Goal: Transaction & Acquisition: Purchase product/service

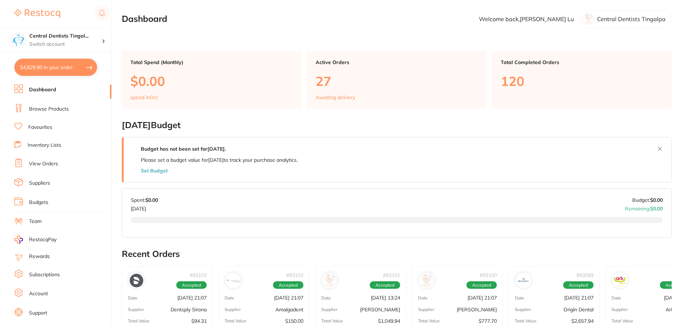
click at [51, 72] on button "$4,829.90 in your order" at bounding box center [55, 67] width 83 height 17
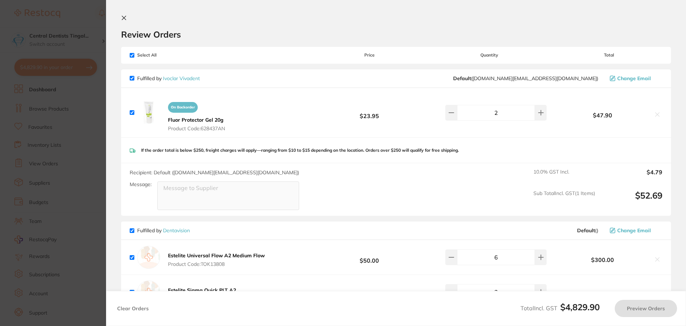
checkbox input "true"
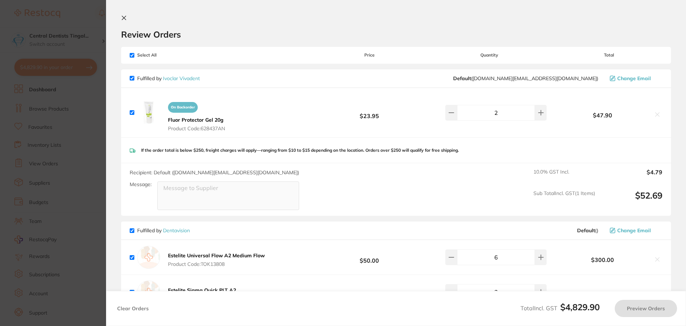
checkbox input "true"
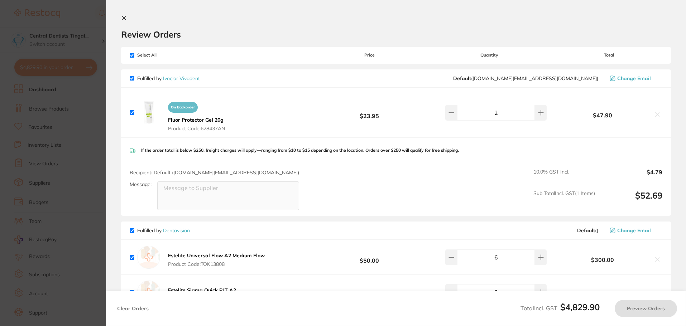
checkbox input "true"
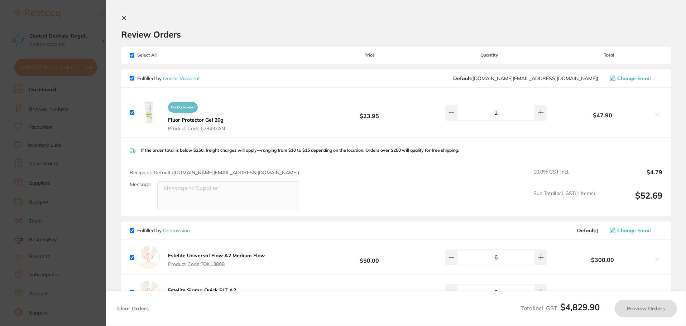
checkbox input "true"
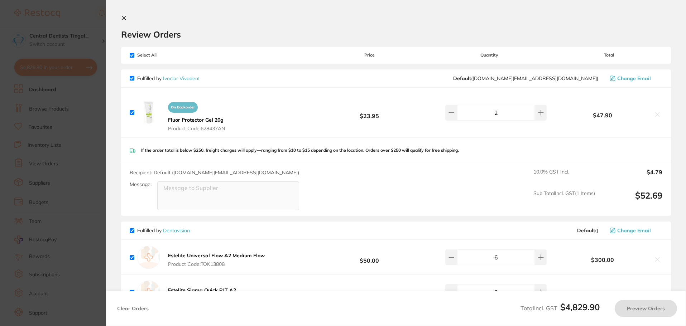
checkbox input "true"
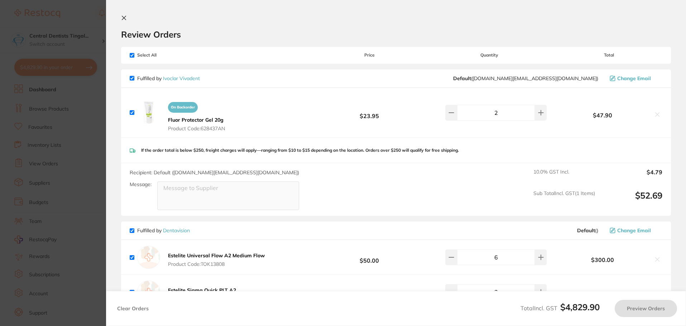
checkbox input "true"
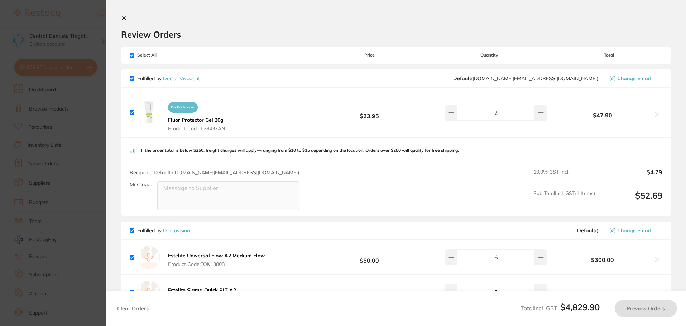
checkbox input "true"
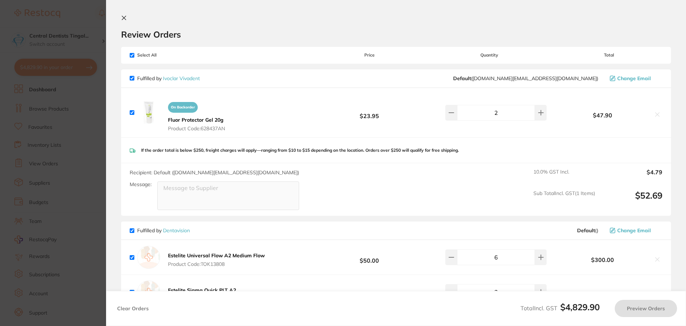
checkbox input "true"
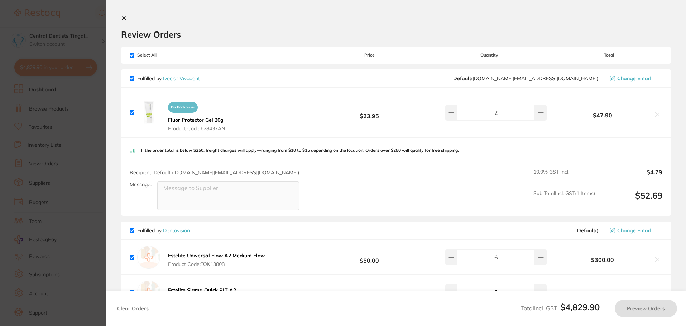
checkbox input "true"
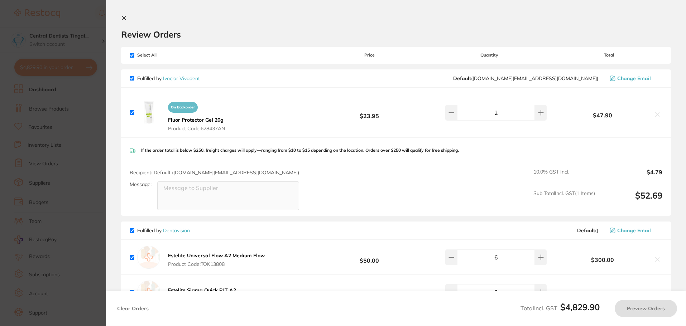
checkbox input "true"
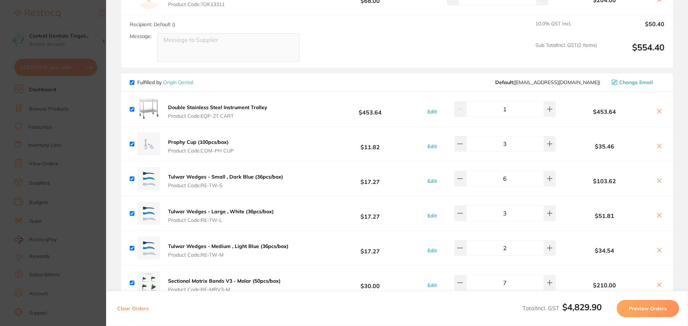
scroll to position [287, 0]
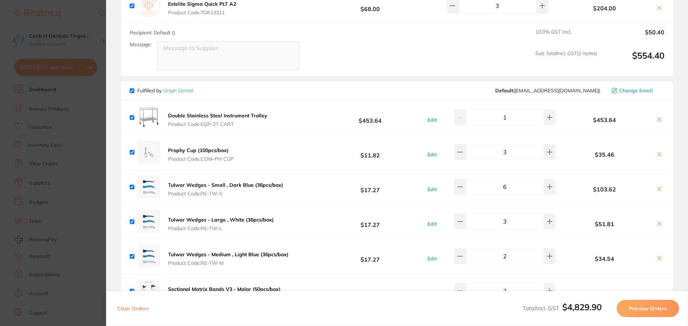
click at [101, 121] on section "Update RRP Set your pre negotiated price for this item. Item Agreed RRP (excl. …" at bounding box center [344, 163] width 688 height 326
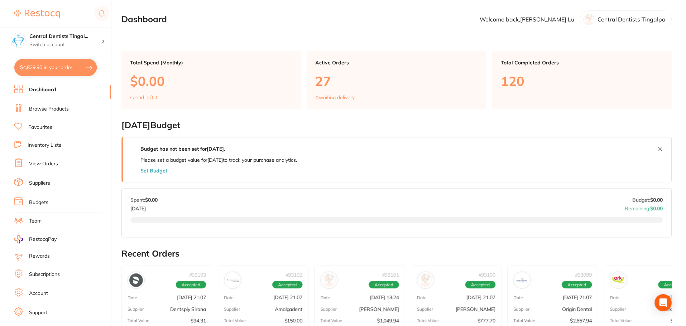
scroll to position [72, 0]
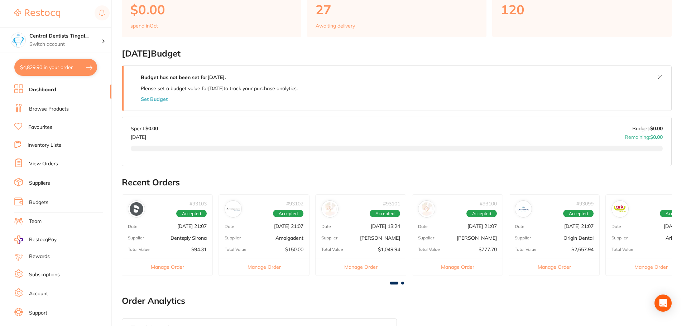
click at [54, 110] on link "Browse Products" at bounding box center [49, 109] width 40 height 7
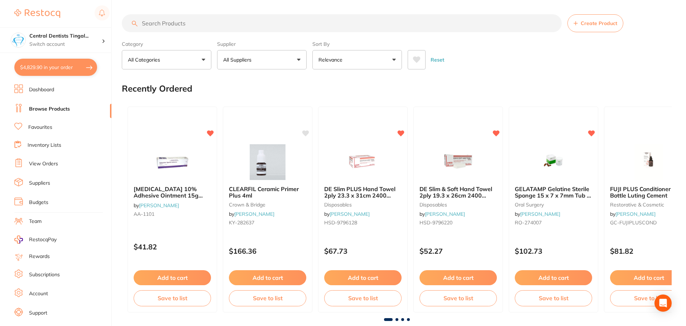
click at [232, 24] on input "search" at bounding box center [342, 23] width 440 height 18
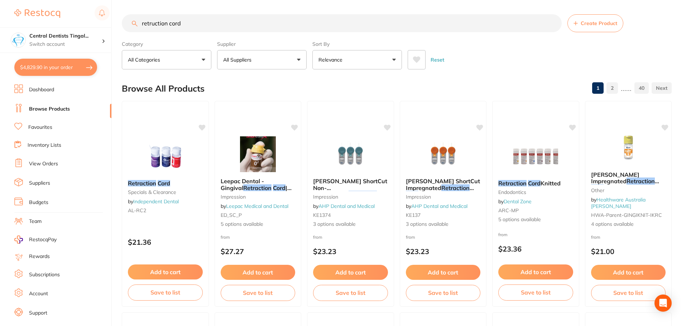
type input "retruction cord"
click at [241, 60] on p "All Suppliers" at bounding box center [238, 59] width 31 height 7
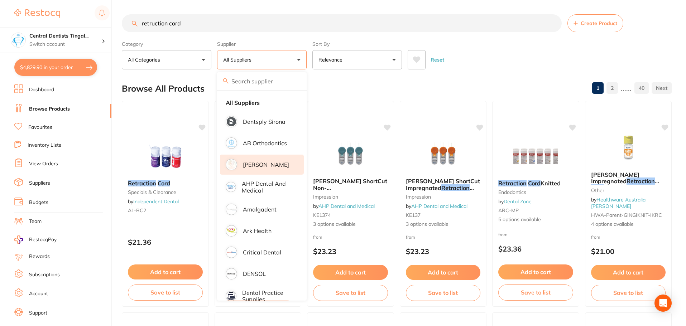
click at [268, 164] on p "[PERSON_NAME]" at bounding box center [266, 165] width 46 height 6
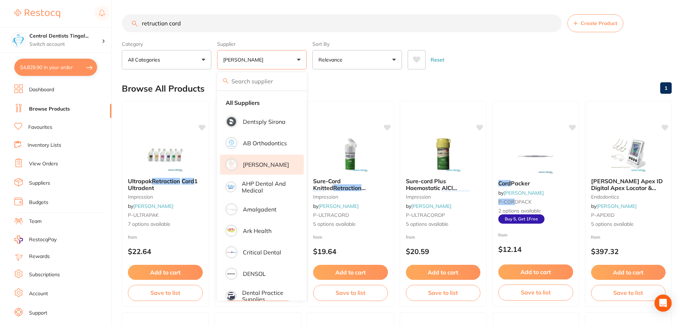
click at [501, 64] on div "Reset" at bounding box center [537, 56] width 258 height 25
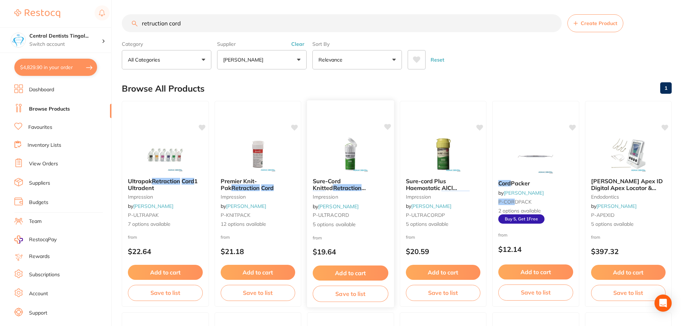
click at [363, 223] on span "5 options available" at bounding box center [351, 224] width 76 height 7
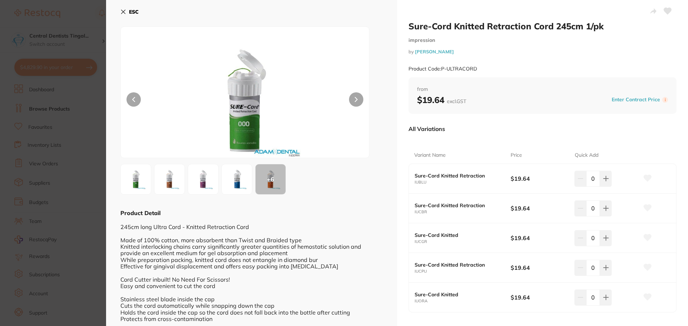
click at [236, 174] on img at bounding box center [237, 180] width 26 height 26
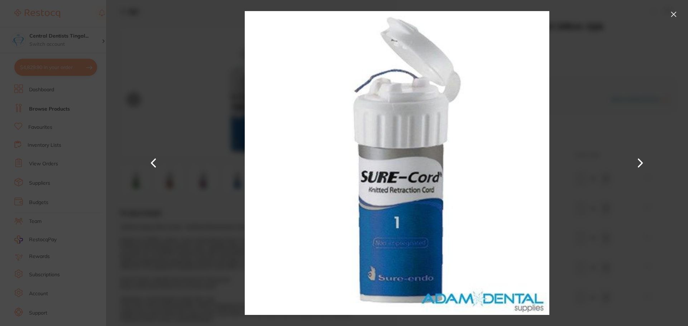
click at [206, 185] on div at bounding box center [397, 163] width 582 height 326
click at [226, 222] on div at bounding box center [397, 163] width 582 height 326
click at [665, 15] on div at bounding box center [397, 163] width 582 height 326
drag, startPoint x: 670, startPoint y: 14, endPoint x: 658, endPoint y: 15, distance: 11.5
click at [670, 14] on button at bounding box center [673, 14] width 11 height 11
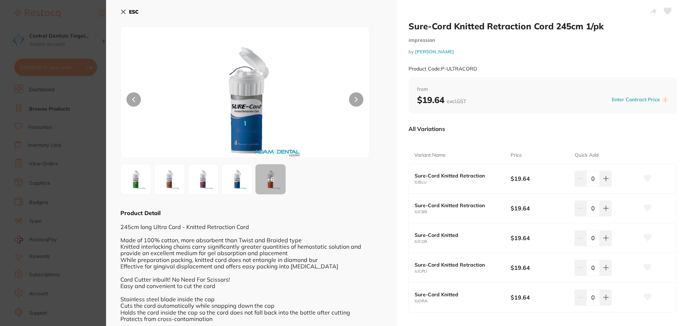
click at [147, 9] on div "ESC" at bounding box center [251, 16] width 262 height 21
click at [124, 12] on icon at bounding box center [123, 12] width 6 height 6
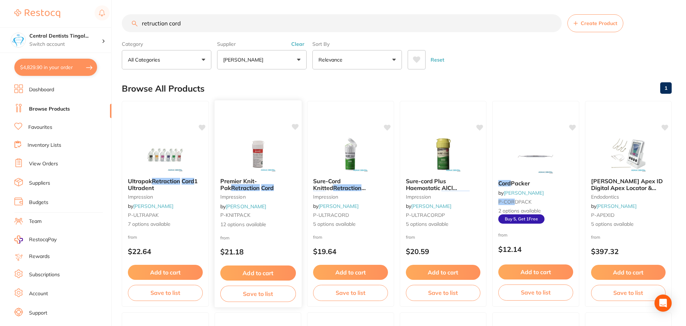
click at [215, 260] on li "Premier Knit-Pak Retraction Cord impression by [PERSON_NAME] P-KNITPACK 12 opti…" at bounding box center [258, 204] width 87 height 206
click at [194, 245] on div "from $22.64" at bounding box center [165, 247] width 87 height 26
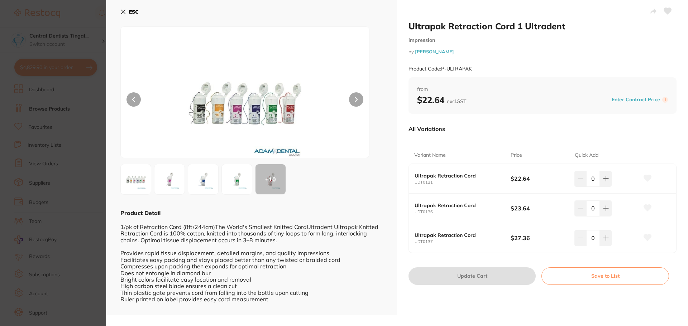
click at [178, 179] on img at bounding box center [170, 180] width 26 height 26
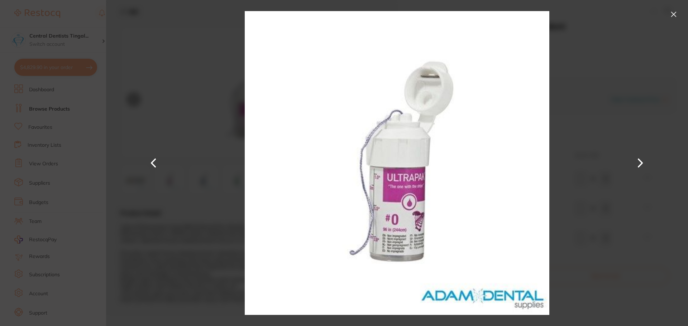
click at [615, 225] on div at bounding box center [397, 163] width 582 height 326
click at [356, 87] on img at bounding box center [397, 163] width 304 height 326
click at [672, 18] on button at bounding box center [673, 14] width 11 height 11
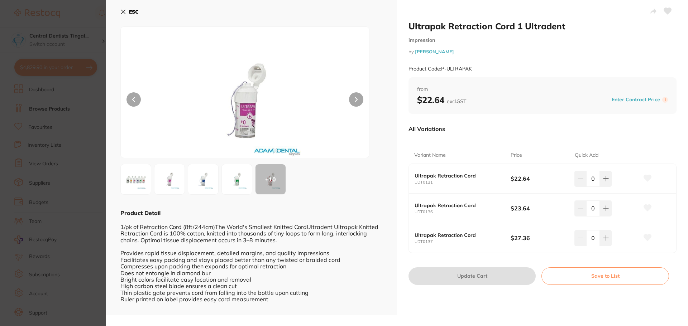
click at [146, 13] on div "ESC" at bounding box center [251, 16] width 262 height 21
click at [131, 10] on b "ESC" at bounding box center [134, 12] width 10 height 6
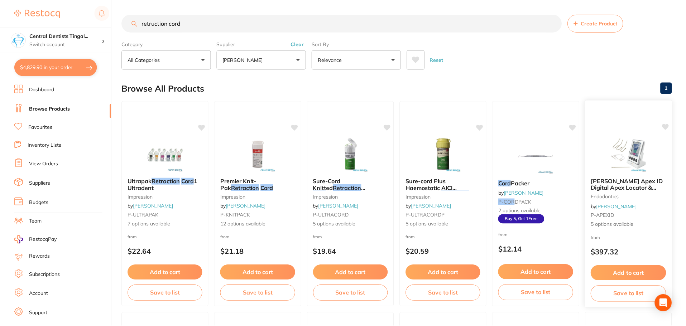
scroll to position [0, 0]
click at [303, 44] on button "Clear" at bounding box center [298, 43] width 18 height 6
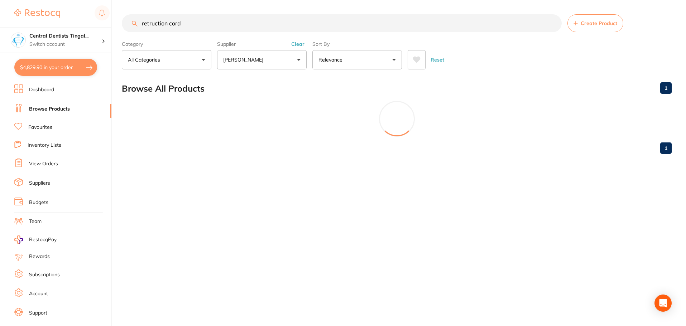
scroll to position [0, 0]
click at [275, 21] on input "retruction cord" at bounding box center [342, 23] width 441 height 18
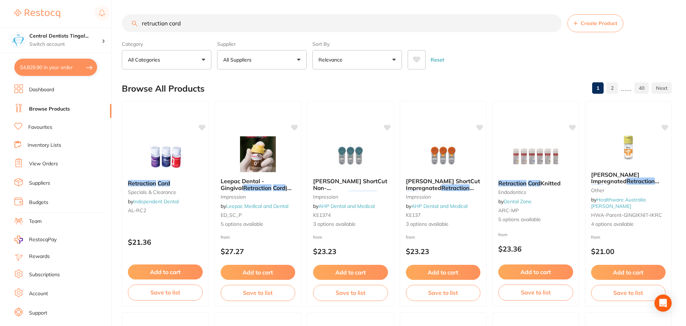
click at [275, 22] on input "retruction cord" at bounding box center [342, 23] width 440 height 18
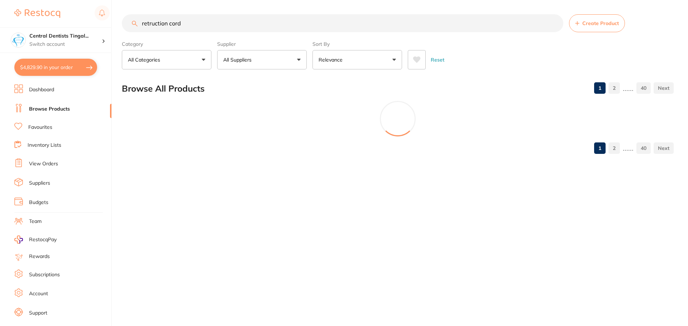
click at [275, 22] on input "retruction cord" at bounding box center [342, 23] width 441 height 18
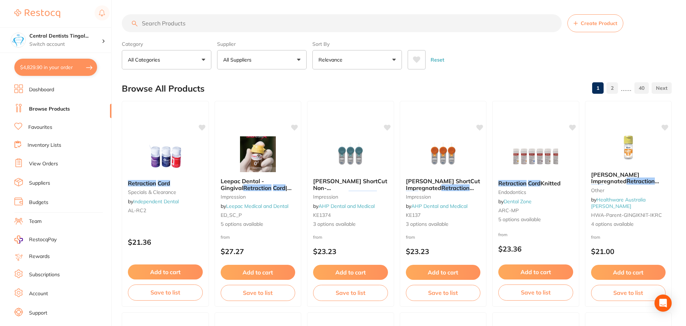
click at [275, 59] on button "All Suppliers" at bounding box center [262, 59] width 90 height 19
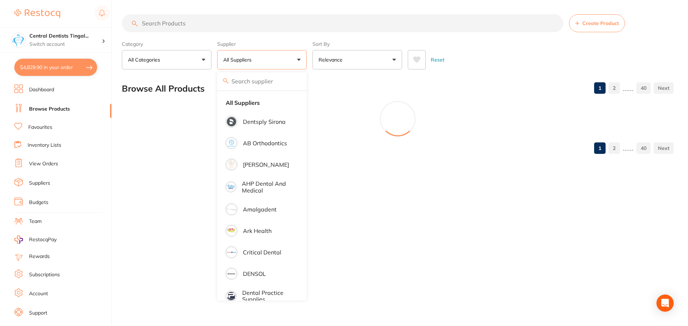
click at [275, 61] on button "All Suppliers" at bounding box center [262, 59] width 90 height 19
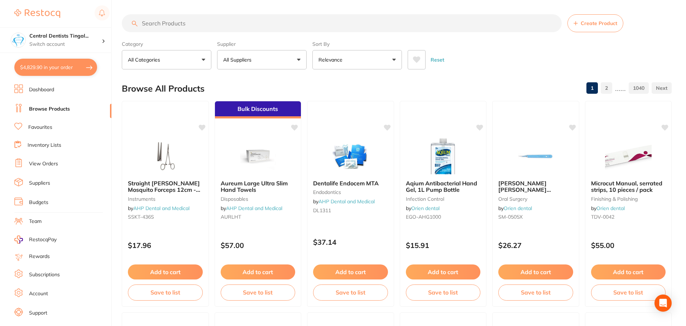
click at [275, 61] on button "All Suppliers" at bounding box center [262, 59] width 90 height 19
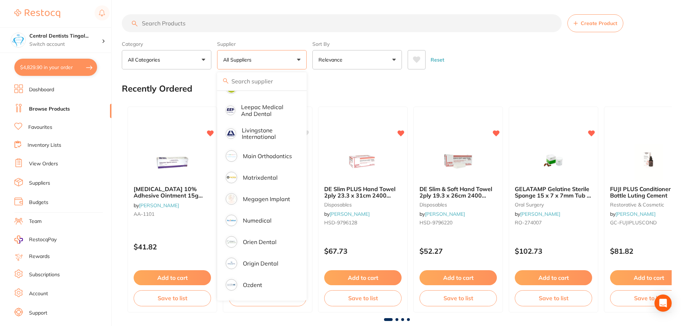
scroll to position [537, 0]
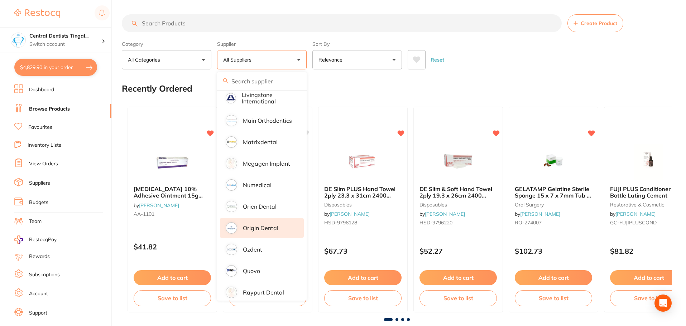
click at [275, 225] on p "Origin Dental" at bounding box center [260, 228] width 35 height 6
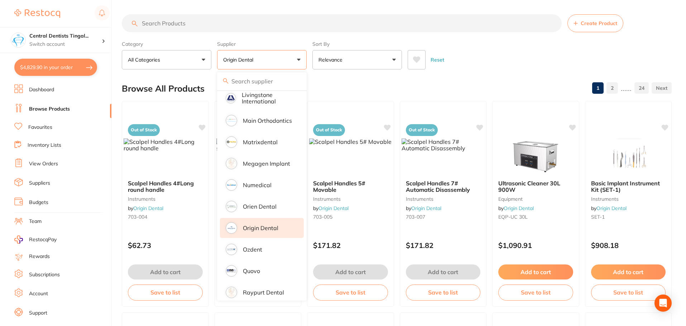
click at [241, 22] on input "search" at bounding box center [342, 23] width 440 height 18
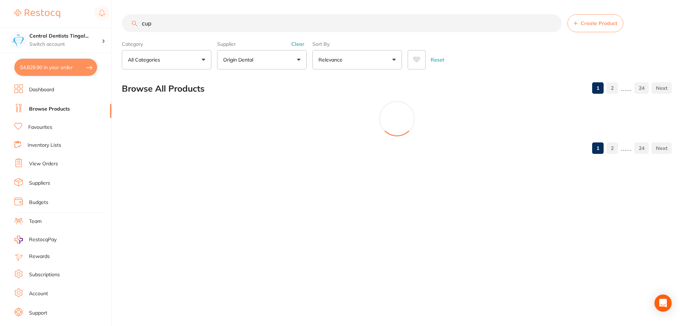
scroll to position [390, 0]
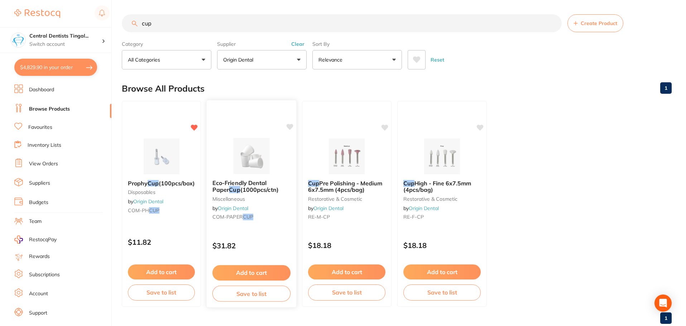
type input "cup"
click at [275, 271] on button "Add to cart" at bounding box center [251, 272] width 78 height 15
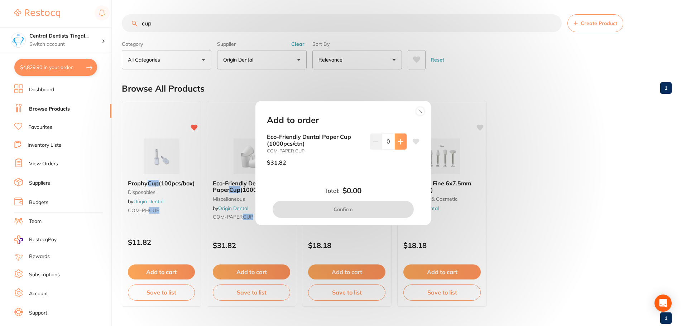
click at [401, 141] on icon at bounding box center [400, 141] width 5 height 5
type input "1"
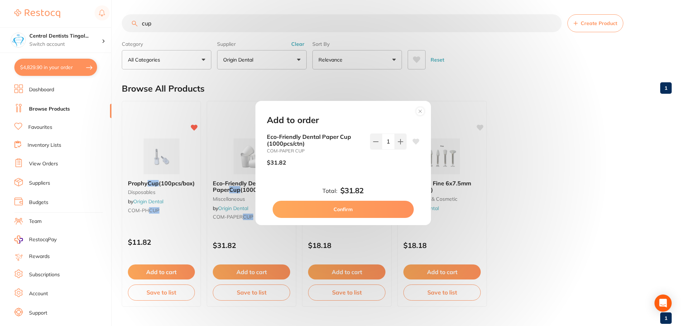
click at [373, 208] on button "Confirm" at bounding box center [343, 209] width 141 height 17
checkbox input "false"
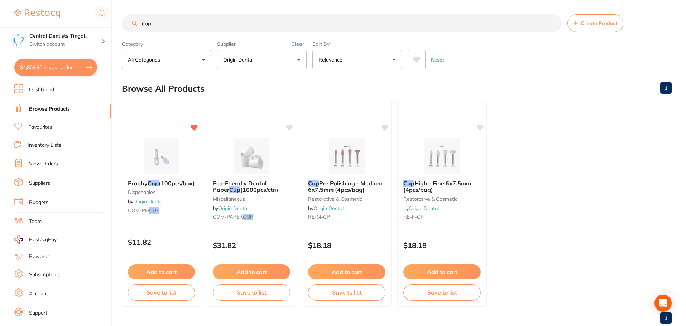
click at [229, 16] on input "cup" at bounding box center [342, 23] width 440 height 18
click at [229, 24] on input "cup" at bounding box center [342, 23] width 440 height 18
click at [230, 24] on input "cup" at bounding box center [342, 23] width 440 height 18
type input "pouches"
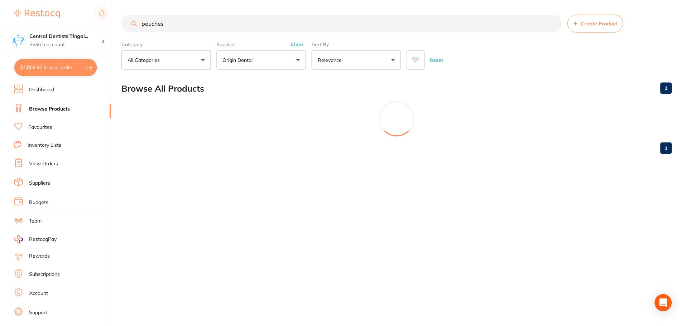
scroll to position [304, 0]
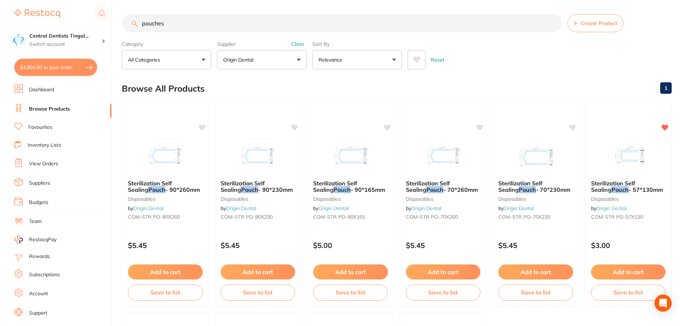
click at [452, 275] on button "Add to cart" at bounding box center [443, 272] width 75 height 15
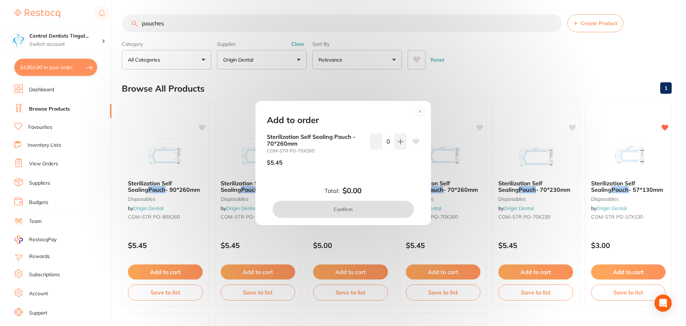
click at [423, 115] on icon at bounding box center [419, 111] width 11 height 11
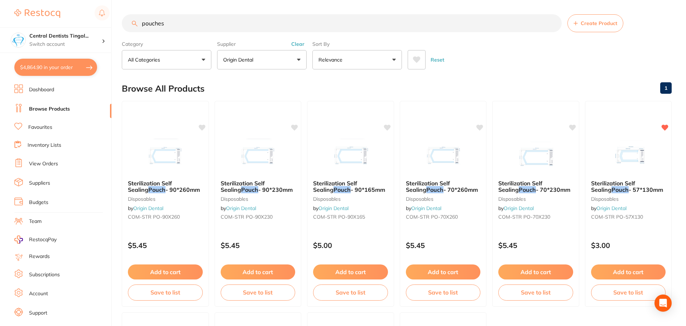
click at [450, 269] on button "Add to cart" at bounding box center [443, 272] width 75 height 15
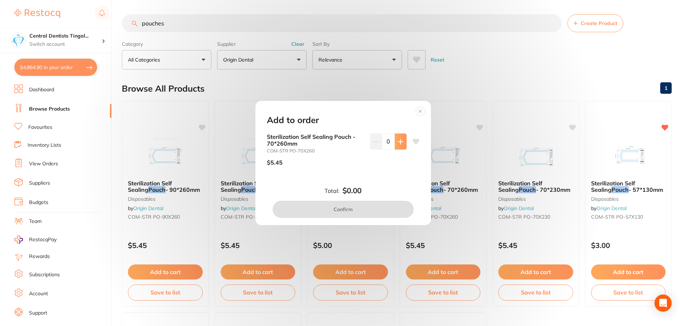
click at [395, 139] on button at bounding box center [401, 142] width 12 height 16
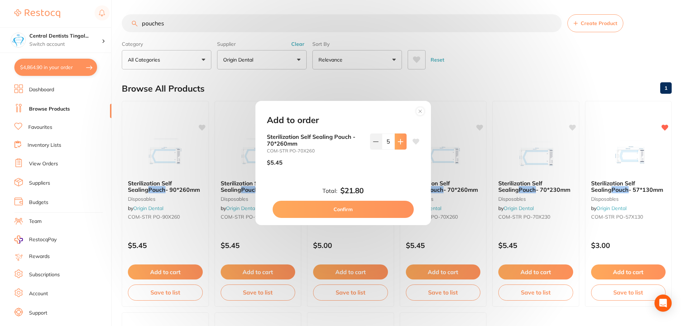
click at [395, 139] on button at bounding box center [401, 142] width 12 height 16
type input "8"
click at [346, 208] on button "Confirm" at bounding box center [343, 209] width 141 height 17
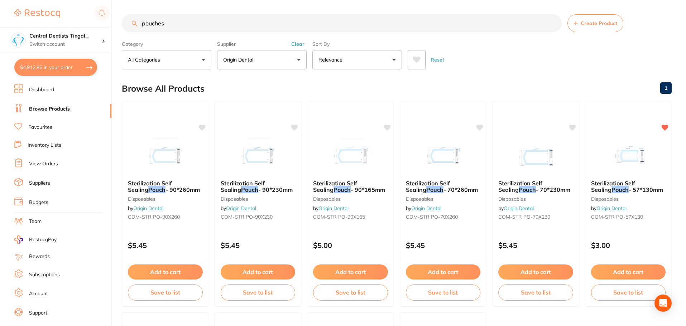
click at [182, 28] on input "pouches" at bounding box center [342, 23] width 440 height 18
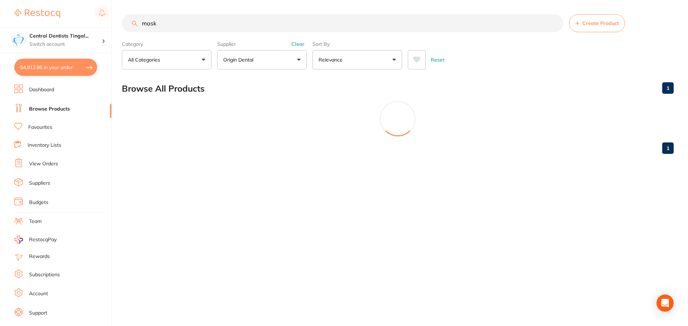
scroll to position [449, 0]
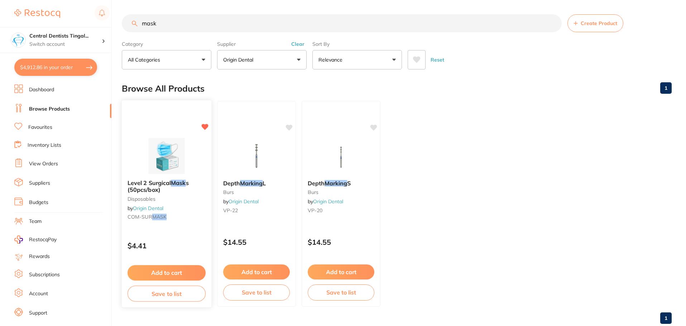
type input "mask"
click at [162, 270] on button "Add to cart" at bounding box center [167, 272] width 78 height 15
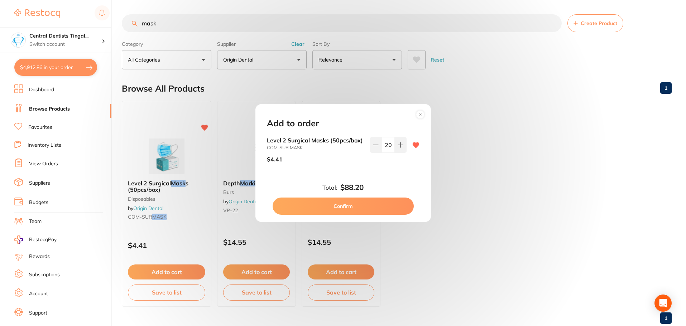
click at [367, 204] on button "Confirm" at bounding box center [343, 206] width 141 height 17
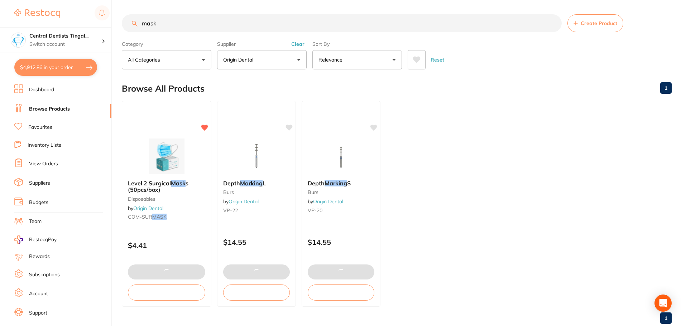
click at [57, 65] on button "$4,912.86 in your order" at bounding box center [55, 67] width 83 height 17
checkbox input "true"
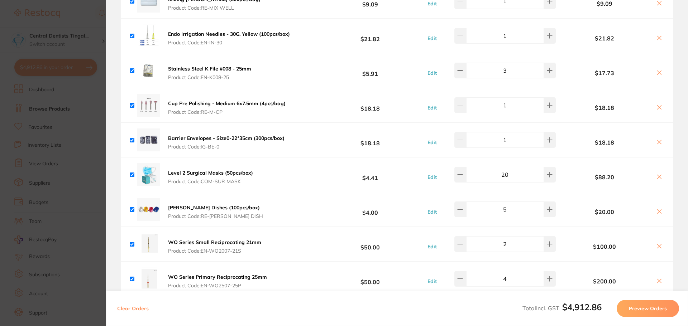
scroll to position [752, 0]
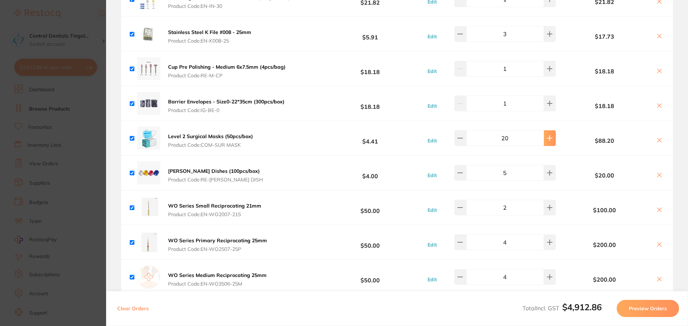
click at [544, 138] on button at bounding box center [550, 138] width 12 height 16
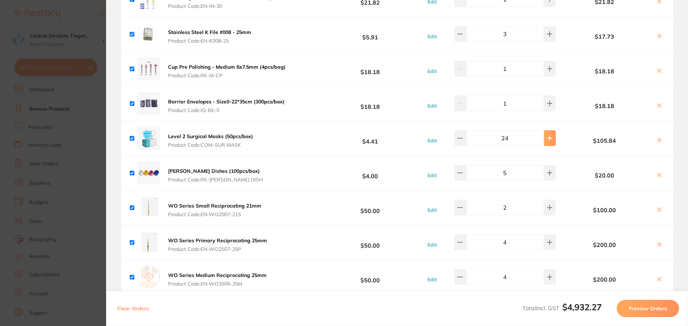
type input "25"
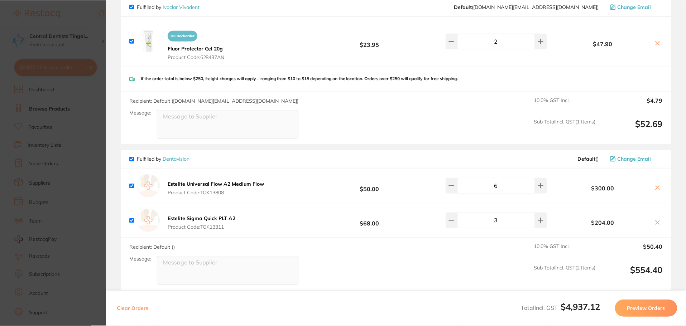
scroll to position [0, 0]
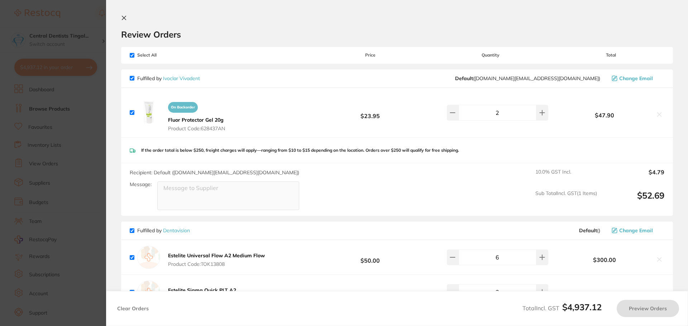
click at [121, 22] on button at bounding box center [125, 18] width 9 height 7
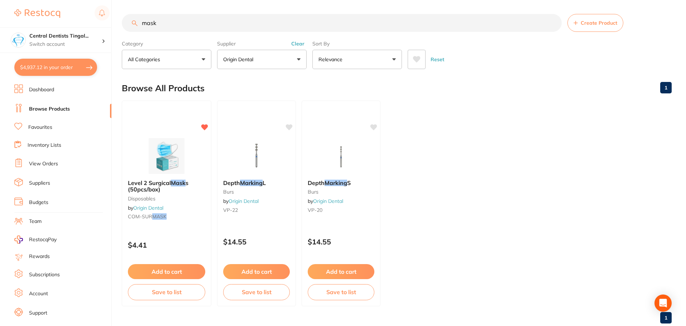
click at [193, 24] on input "mask" at bounding box center [342, 23] width 440 height 18
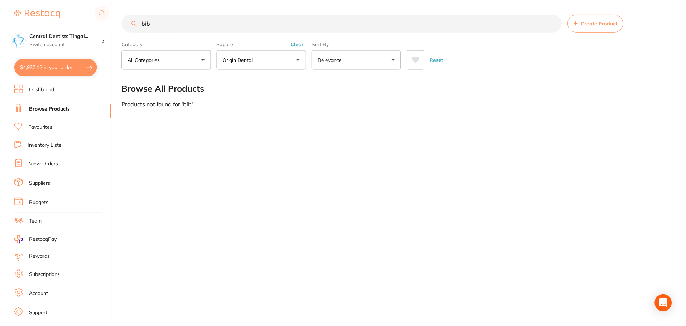
scroll to position [302, 0]
type input "bib"
click at [300, 43] on button "Clear" at bounding box center [298, 44] width 18 height 6
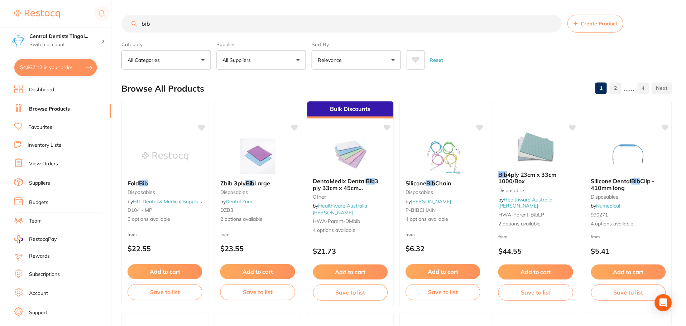
scroll to position [280, 0]
click at [273, 59] on button "All Suppliers" at bounding box center [262, 59] width 90 height 19
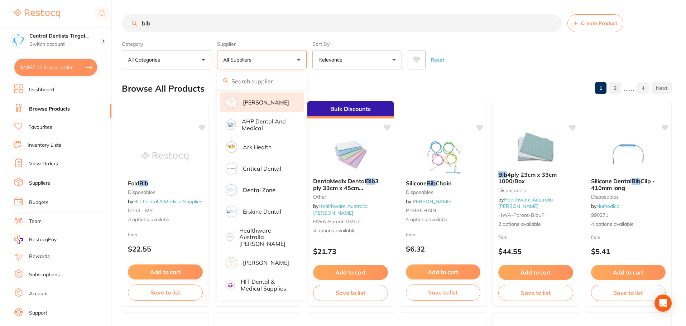
scroll to position [0, 0]
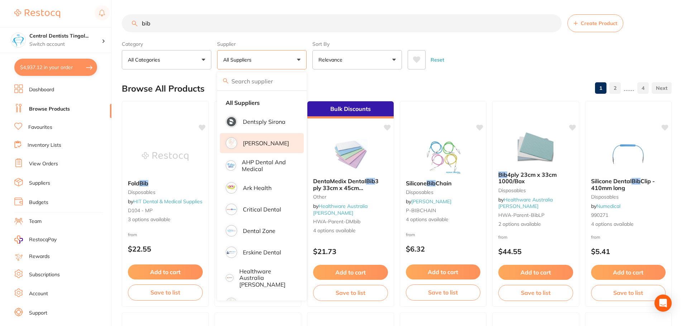
click at [264, 151] on li "[PERSON_NAME]" at bounding box center [262, 143] width 84 height 20
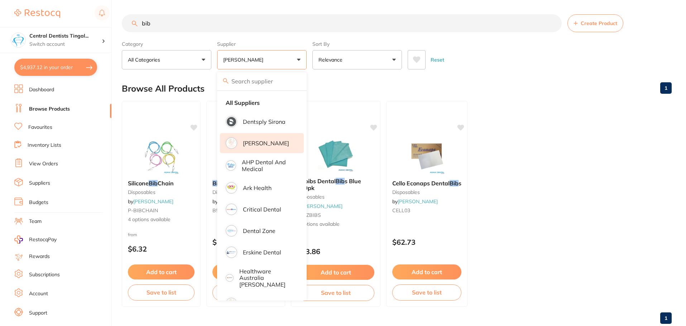
click at [465, 74] on main "bib Create Product Category All Categories All Categories disposables Clear Cat…" at bounding box center [404, 172] width 564 height 344
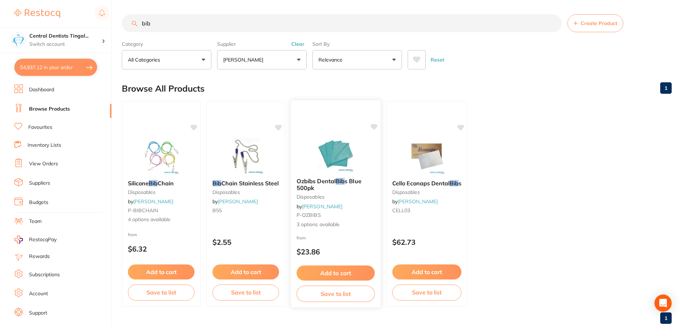
click at [340, 274] on button "Add to cart" at bounding box center [336, 273] width 78 height 15
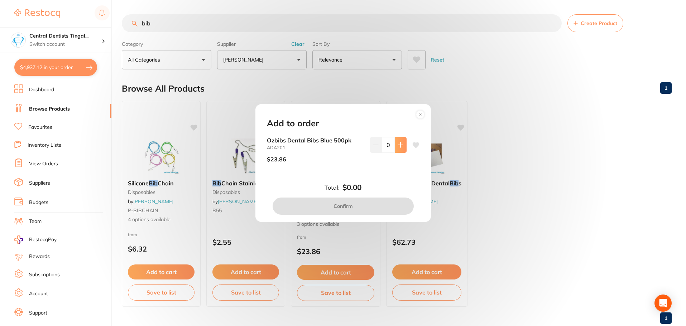
click at [398, 143] on icon at bounding box center [401, 145] width 6 height 6
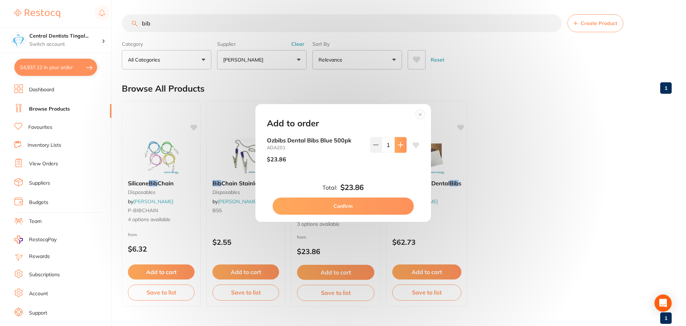
click at [398, 143] on icon at bounding box center [401, 145] width 6 height 6
type input "2"
click at [348, 210] on button "Confirm" at bounding box center [343, 206] width 141 height 17
checkbox input "false"
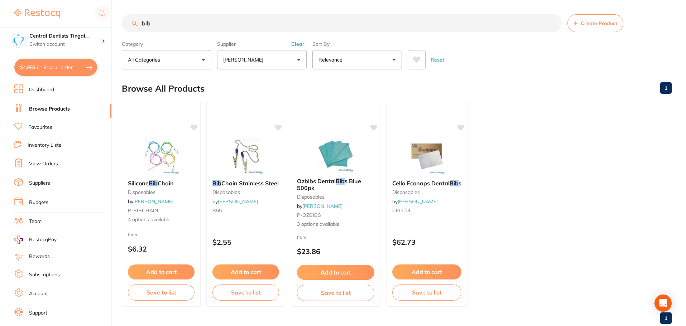
click at [245, 29] on input "bib" at bounding box center [342, 23] width 440 height 18
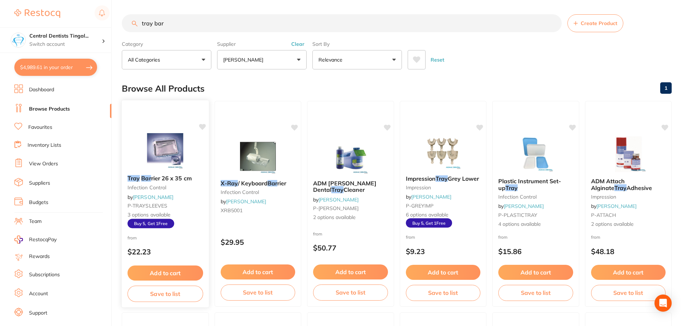
type input "tray bar"
click at [160, 268] on button "Add to cart" at bounding box center [166, 273] width 76 height 15
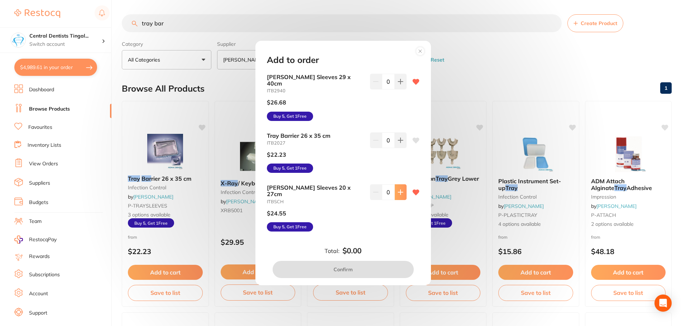
click at [399, 189] on button at bounding box center [401, 192] width 12 height 16
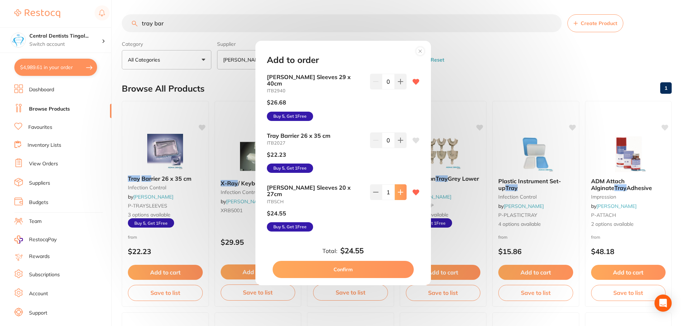
click at [399, 189] on button at bounding box center [401, 192] width 12 height 16
type input "3"
click at [358, 261] on button "Confirm" at bounding box center [343, 269] width 141 height 17
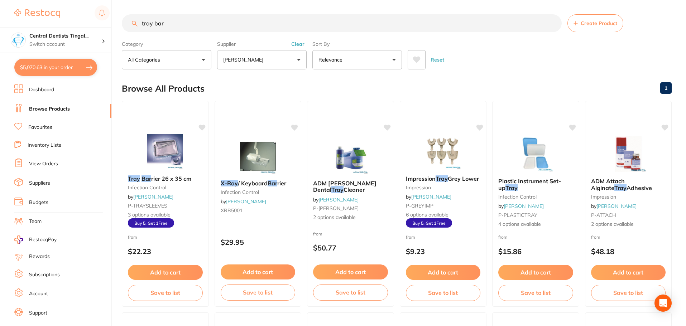
click at [65, 75] on button "$5,070.63 in your order" at bounding box center [55, 67] width 83 height 17
checkbox input "true"
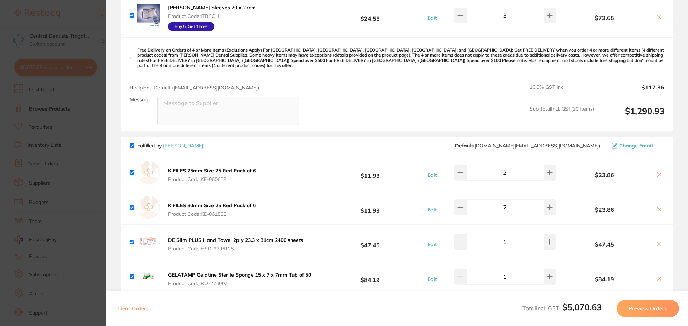
scroll to position [1719, 0]
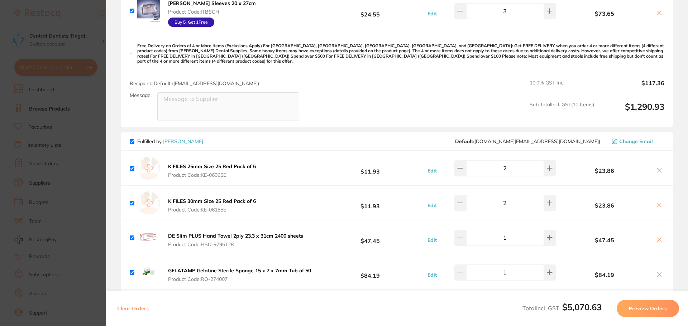
click at [97, 176] on section "Update RRP Set your pre negotiated price for this item. Item Agreed RRP (excl. …" at bounding box center [344, 163] width 688 height 326
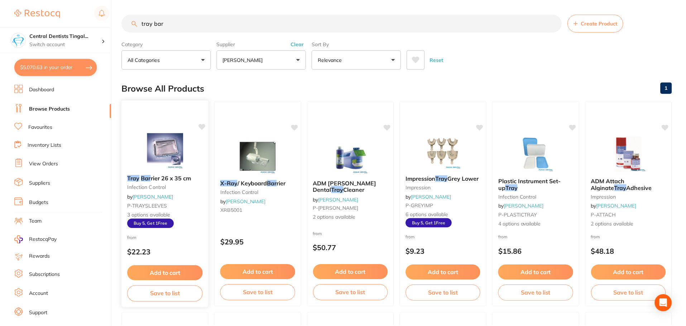
scroll to position [1, 0]
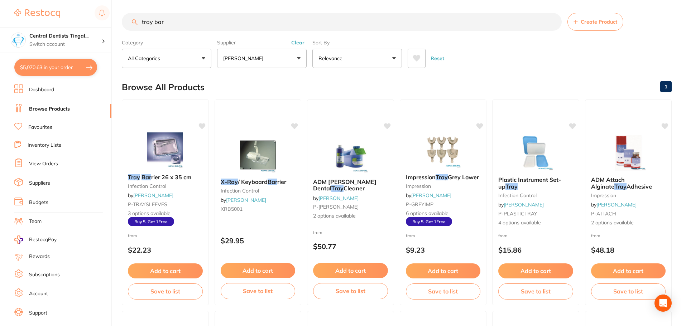
click at [192, 25] on input "tray bar" at bounding box center [342, 22] width 440 height 18
click at [192, 26] on input "tray bar" at bounding box center [342, 22] width 440 height 18
click at [294, 43] on button "Clear" at bounding box center [298, 42] width 18 height 6
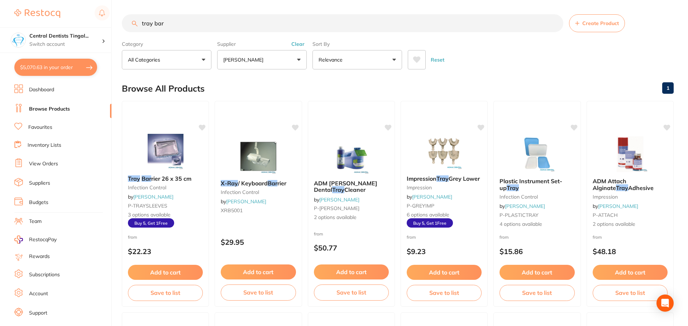
click at [265, 30] on input "tray bar" at bounding box center [342, 23] width 441 height 18
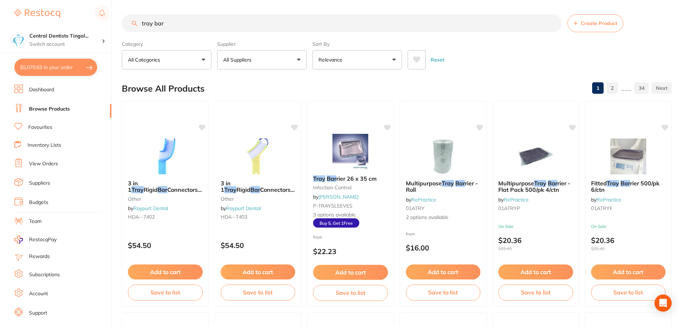
click at [267, 26] on input "tray bar" at bounding box center [342, 23] width 440 height 18
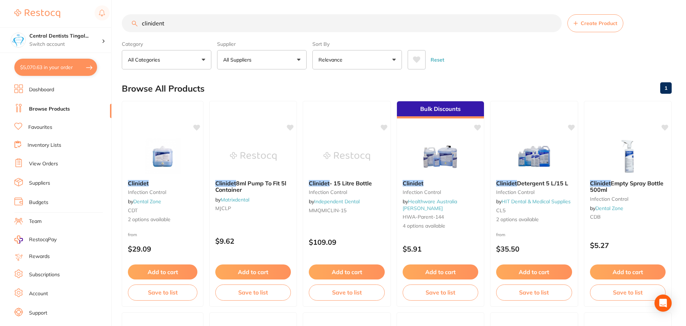
type input "clinident"
click at [262, 62] on button "All Suppliers" at bounding box center [262, 59] width 90 height 19
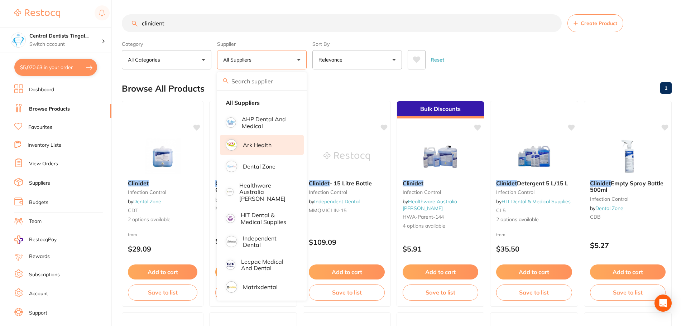
click at [260, 148] on p "Ark Health" at bounding box center [257, 145] width 29 height 6
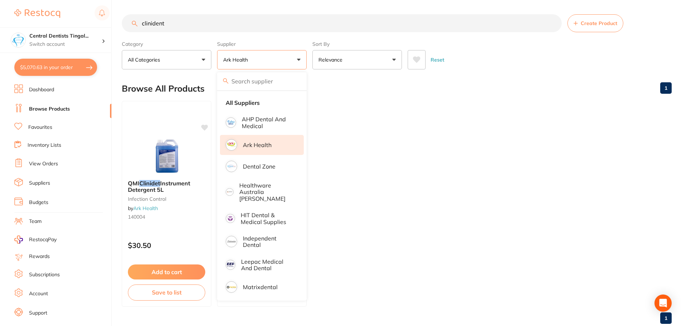
click at [260, 148] on p "Ark Health" at bounding box center [257, 145] width 29 height 6
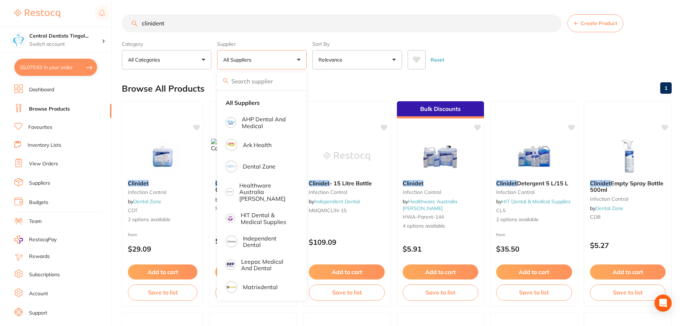
click at [389, 129] on div "Clinidet - 15 Litre Bottle infection control by Independent Dental MMQMICLIN-15…" at bounding box center [347, 204] width 88 height 206
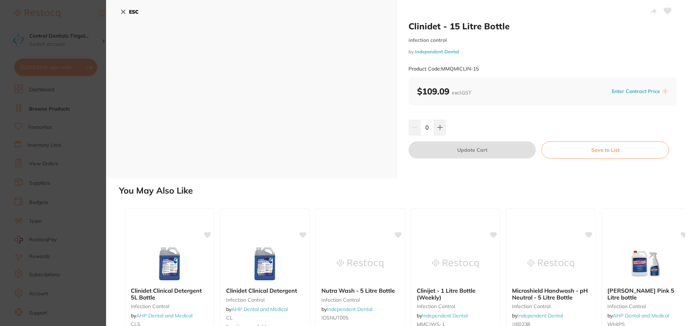
click at [136, 9] on b "ESC" at bounding box center [134, 12] width 10 height 6
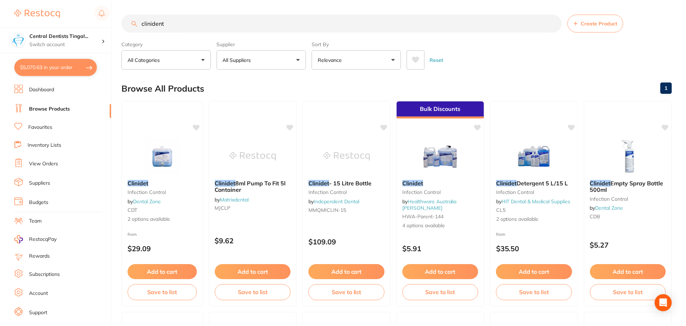
scroll to position [1, 0]
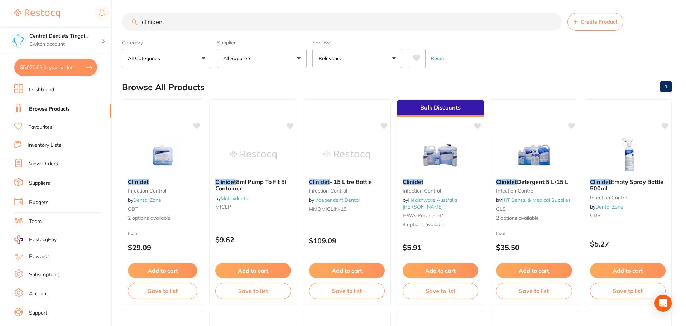
click at [261, 64] on button "All Suppliers" at bounding box center [262, 58] width 90 height 19
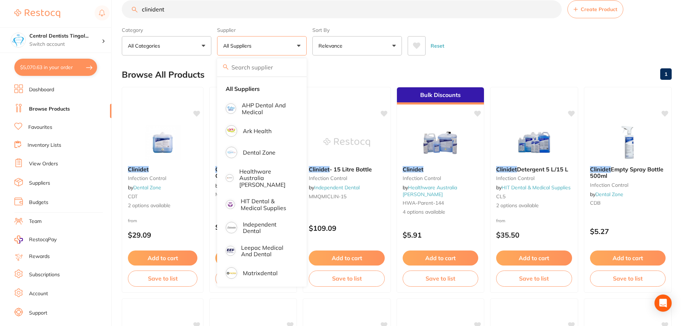
scroll to position [0, 0]
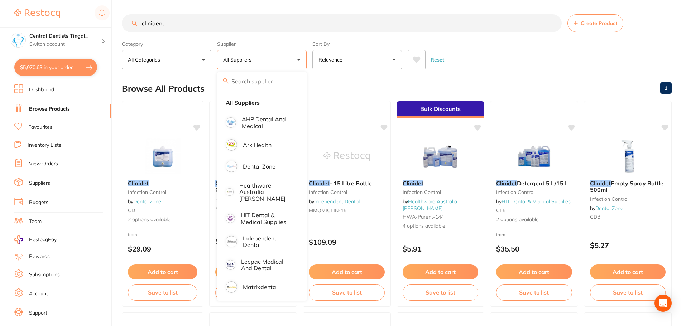
click at [507, 59] on div "Reset" at bounding box center [537, 56] width 258 height 25
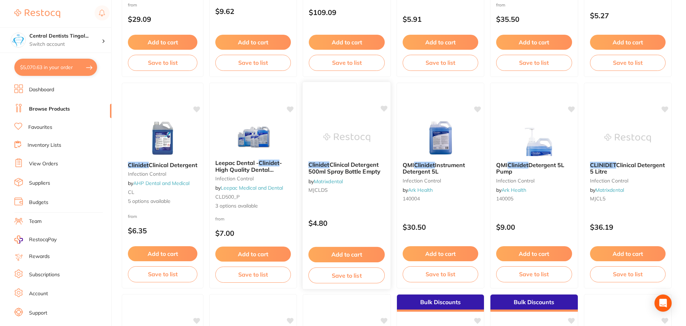
scroll to position [251, 0]
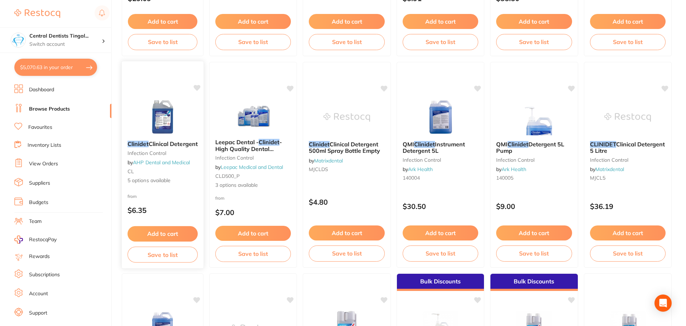
click at [176, 232] on button "Add to cart" at bounding box center [163, 233] width 70 height 15
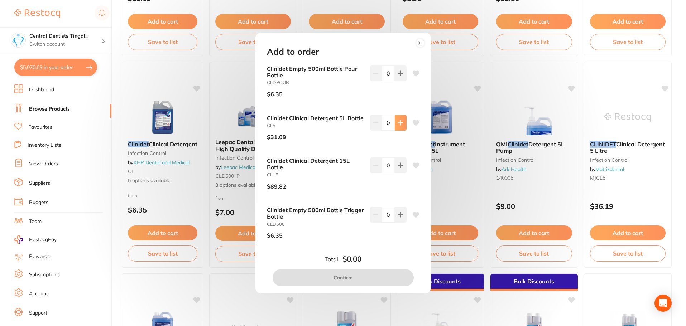
click at [402, 126] on button at bounding box center [401, 123] width 12 height 16
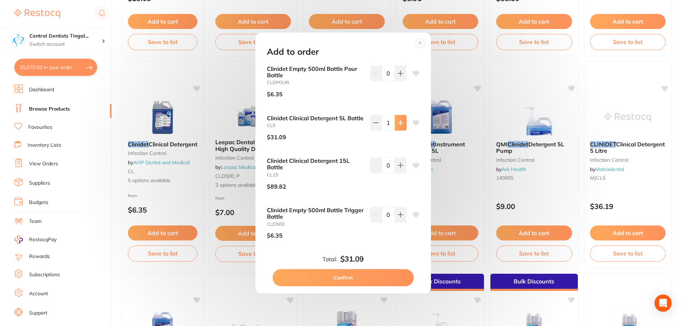
click at [401, 126] on button at bounding box center [401, 123] width 12 height 16
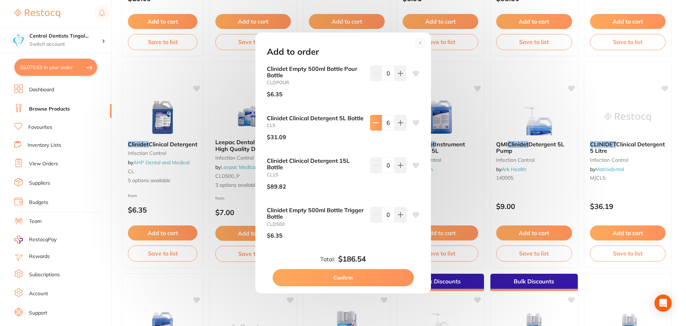
click at [374, 126] on button at bounding box center [376, 123] width 12 height 16
type input "5"
click at [345, 279] on button "Confirm" at bounding box center [343, 277] width 141 height 17
checkbox input "false"
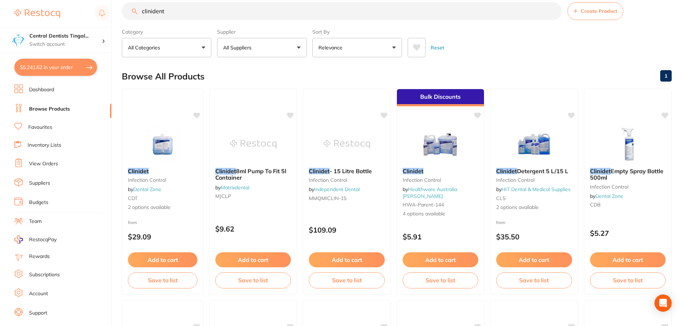
scroll to position [0, 0]
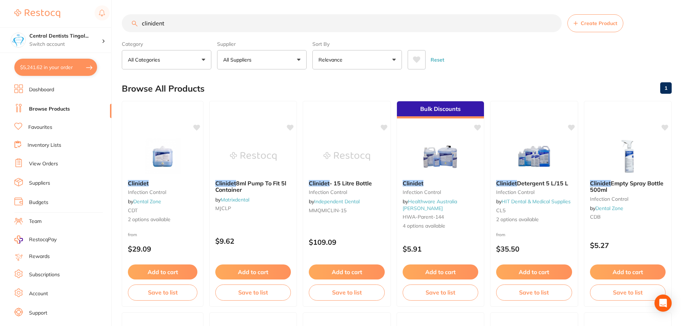
click at [239, 18] on input "clinident" at bounding box center [342, 23] width 440 height 18
click at [234, 28] on input "clinident" at bounding box center [342, 23] width 440 height 18
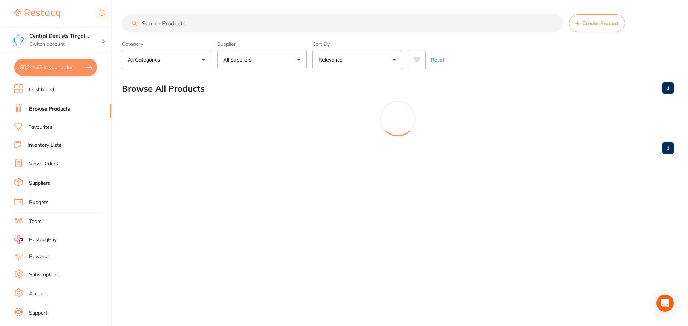
click at [253, 57] on p "All Suppliers" at bounding box center [238, 59] width 31 height 7
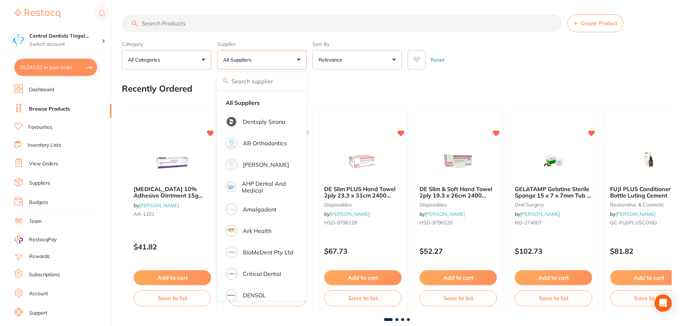
click at [258, 165] on p "[PERSON_NAME]" at bounding box center [266, 165] width 46 height 6
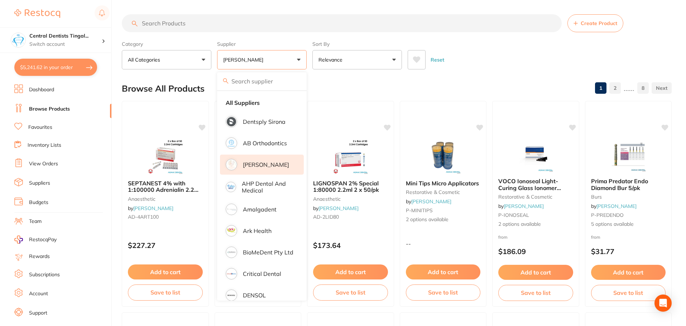
click at [222, 21] on input "search" at bounding box center [342, 23] width 440 height 18
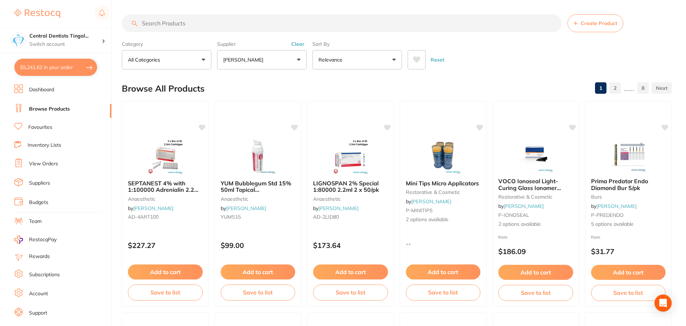
click at [222, 21] on input "search" at bounding box center [342, 23] width 440 height 18
drag, startPoint x: 222, startPoint y: 21, endPoint x: 476, endPoint y: 66, distance: 258.1
click at [477, 65] on div "Reset" at bounding box center [537, 56] width 258 height 25
click at [216, 22] on input "search" at bounding box center [342, 23] width 440 height 18
click at [199, 29] on input "search" at bounding box center [342, 23] width 440 height 18
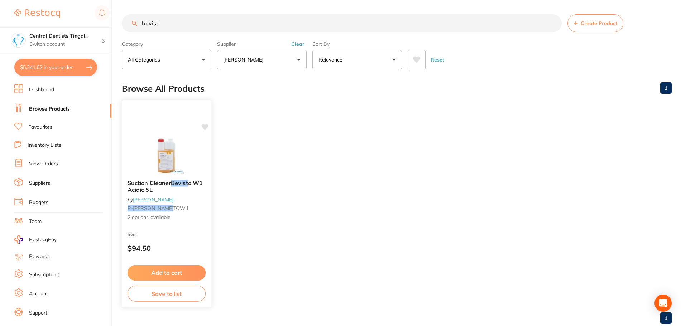
type input "bevist"
click at [172, 270] on button "Add to cart" at bounding box center [167, 272] width 78 height 15
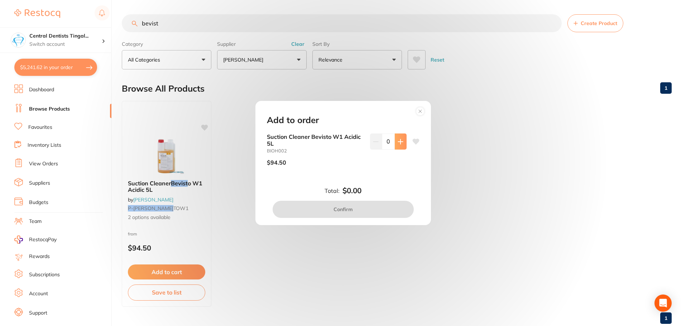
click at [398, 143] on icon at bounding box center [401, 142] width 6 height 6
type input "1"
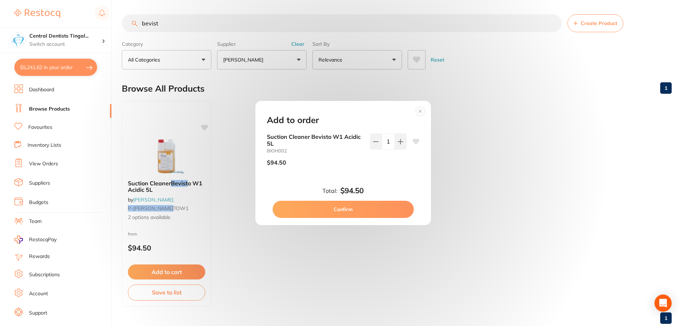
click at [365, 216] on button "Confirm" at bounding box center [343, 209] width 141 height 17
checkbox input "false"
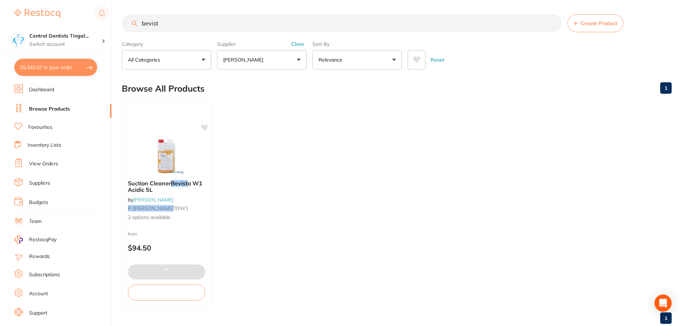
scroll to position [1716, 0]
click at [298, 24] on input "bevist" at bounding box center [342, 23] width 440 height 18
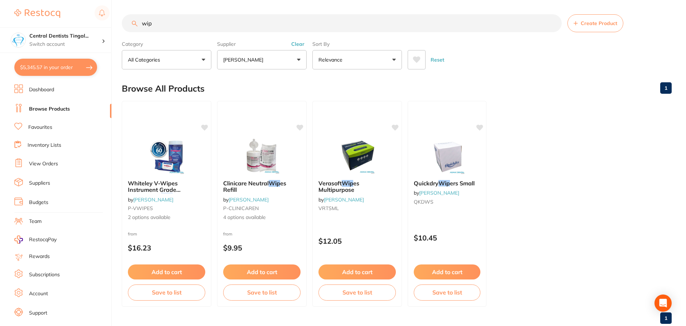
type input "wip"
click at [302, 42] on button "Clear" at bounding box center [298, 44] width 18 height 6
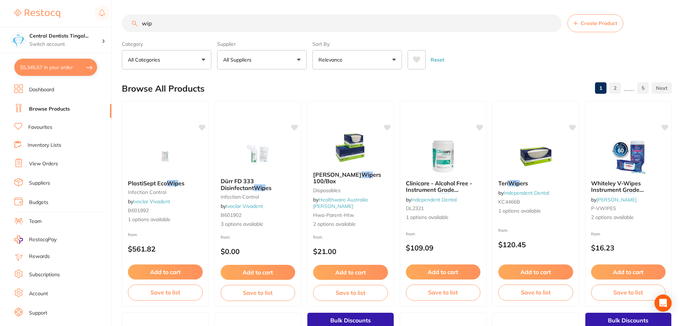
click at [287, 58] on button "All Suppliers" at bounding box center [262, 59] width 90 height 19
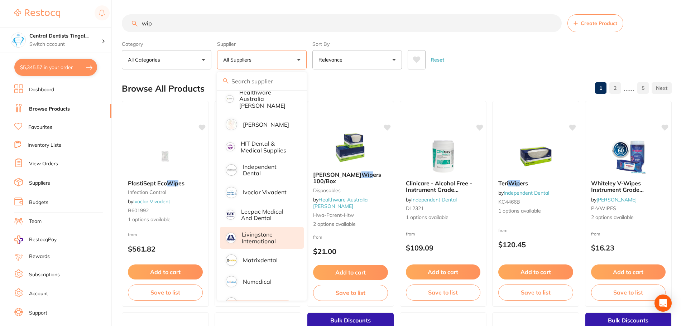
scroll to position [282, 0]
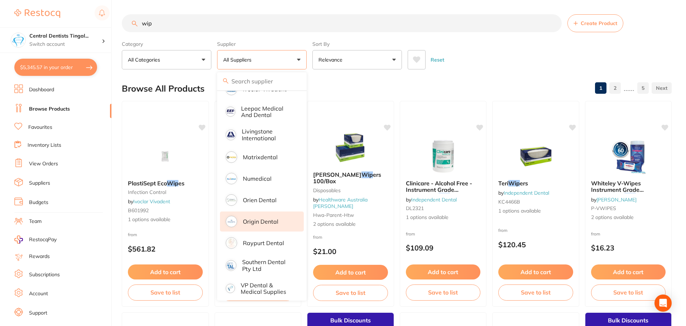
click at [263, 219] on p "Origin Dental" at bounding box center [260, 221] width 35 height 6
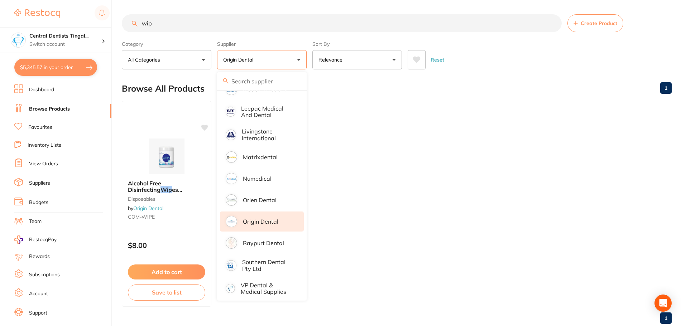
click at [386, 205] on ul "Alcohol Free Disinfecting Wip es (220wipes /bottle? disposables by Origin Denta…" at bounding box center [397, 204] width 550 height 206
click at [179, 269] on button "Add to cart" at bounding box center [167, 272] width 78 height 15
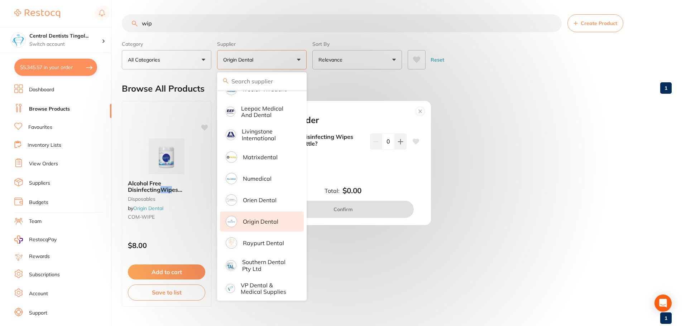
click at [388, 140] on input "0" at bounding box center [388, 142] width 13 height 16
type input "30"
click at [406, 177] on div "Alcohol Free Disinfecting Wipes (220wipes /bottle? COM-WIPE $8.00 30" at bounding box center [343, 158] width 170 height 49
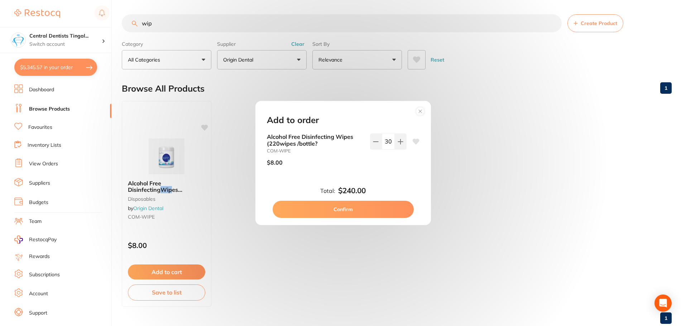
click at [376, 209] on button "Confirm" at bounding box center [343, 209] width 141 height 17
checkbox input "false"
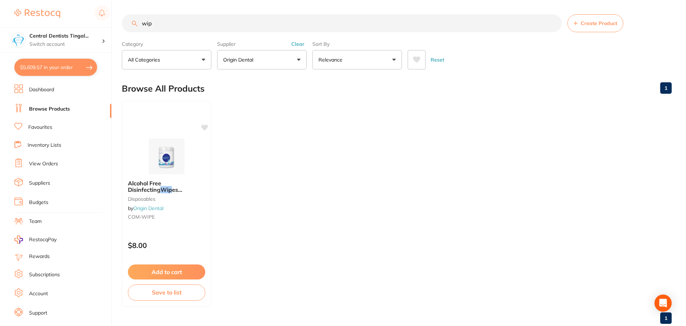
drag, startPoint x: 359, startPoint y: 240, endPoint x: 335, endPoint y: 240, distance: 23.6
click at [359, 240] on ul "Alcohol Free Disinfecting Wip es (220wipes /bottle? disposables by Origin Denta…" at bounding box center [397, 204] width 550 height 206
click at [61, 69] on button "$5,609.57 in your order" at bounding box center [55, 67] width 83 height 17
checkbox input "true"
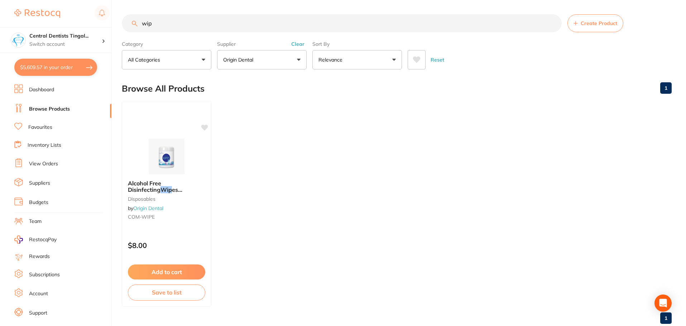
checkbox input "true"
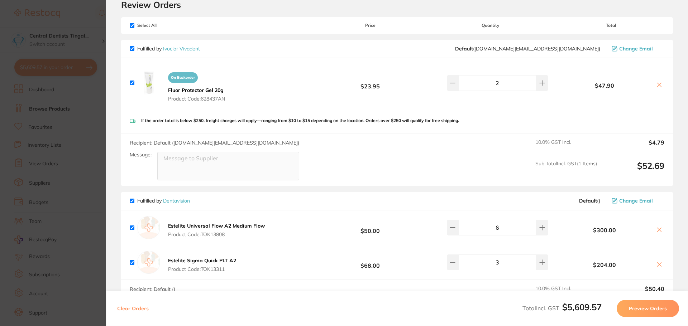
scroll to position [0, 0]
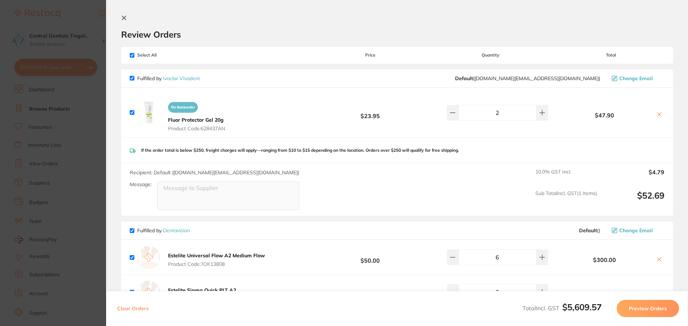
click at [115, 14] on section "Review Orders Your orders are being processed and we will notify you once we ha…" at bounding box center [397, 163] width 582 height 326
click at [123, 19] on icon at bounding box center [124, 18] width 4 height 4
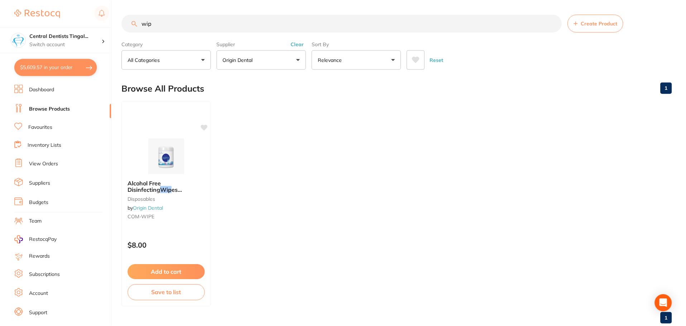
scroll to position [0, 0]
click at [273, 181] on ul "Alcohol Free Disinfecting Wip es (220wipes /bottle? disposables by Origin Denta…" at bounding box center [397, 204] width 550 height 206
drag, startPoint x: 284, startPoint y: 46, endPoint x: 292, endPoint y: 47, distance: 7.6
click at [285, 46] on label "Supplier" at bounding box center [262, 43] width 90 height 6
click at [300, 47] on button "Clear" at bounding box center [298, 43] width 18 height 6
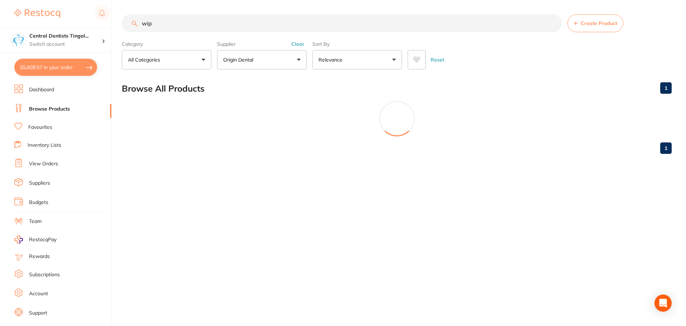
scroll to position [0, 0]
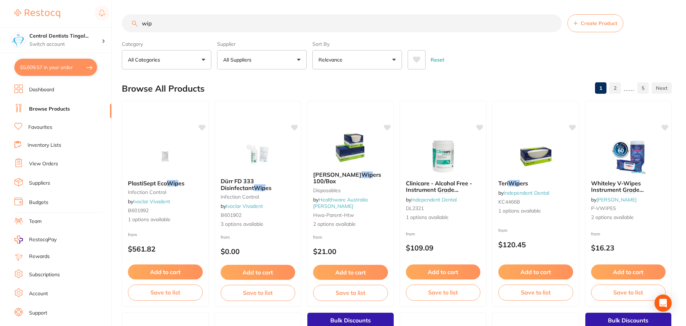
click at [297, 43] on label "Supplier" at bounding box center [262, 44] width 90 height 6
click at [287, 24] on input "wip" at bounding box center [342, 23] width 440 height 18
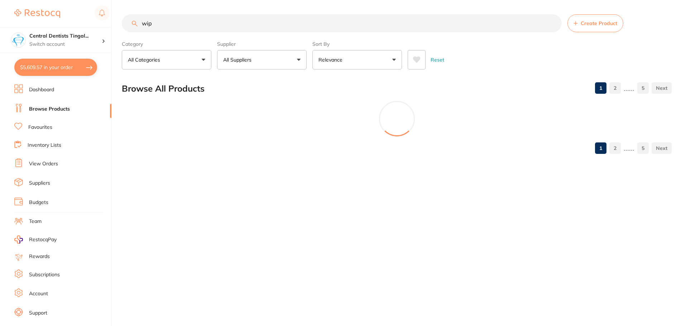
click at [286, 24] on input "wip" at bounding box center [342, 23] width 440 height 18
click at [286, 24] on input "wip" at bounding box center [342, 23] width 441 height 18
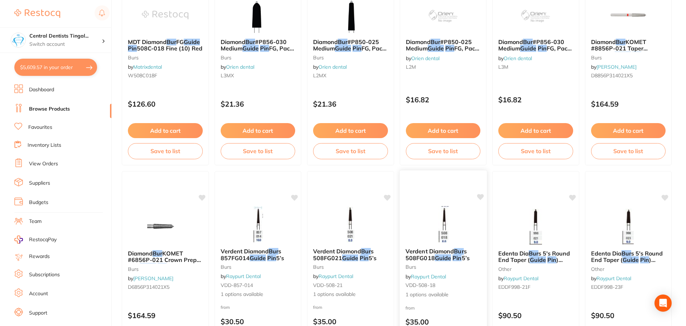
scroll to position [394, 0]
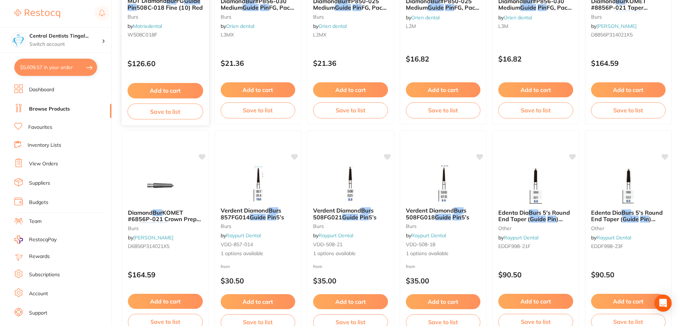
type input "pin guided bur"
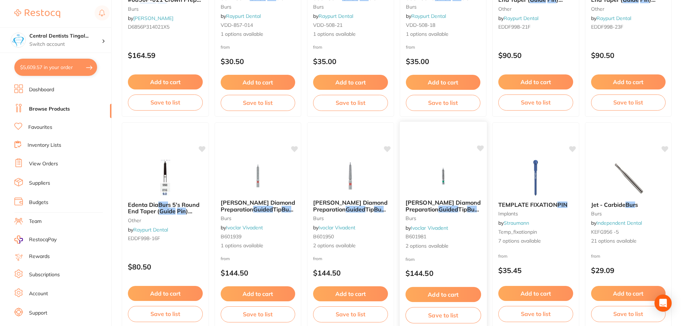
scroll to position [645, 0]
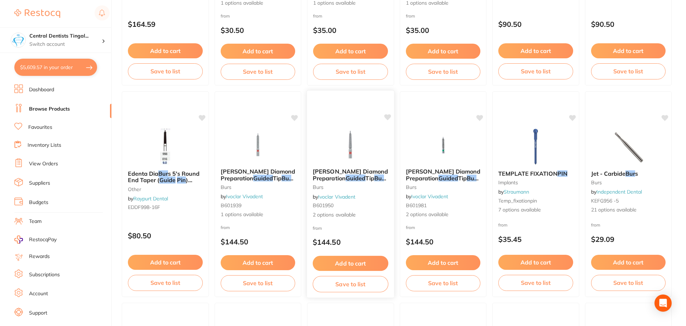
click at [342, 137] on img at bounding box center [350, 144] width 47 height 36
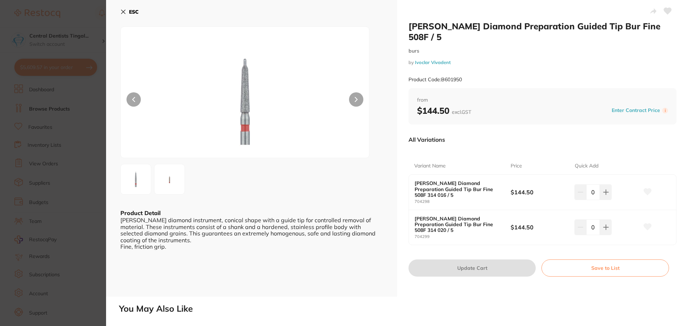
click at [133, 13] on b "ESC" at bounding box center [134, 12] width 10 height 6
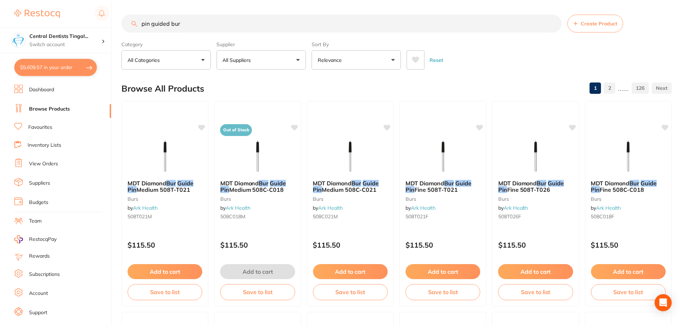
scroll to position [645, 0]
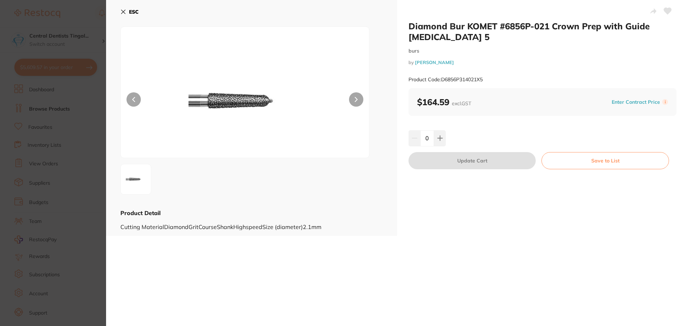
click at [130, 9] on b "ESC" at bounding box center [134, 12] width 10 height 6
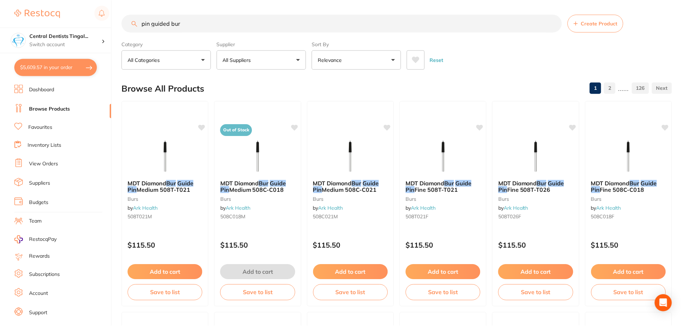
scroll to position [645, 0]
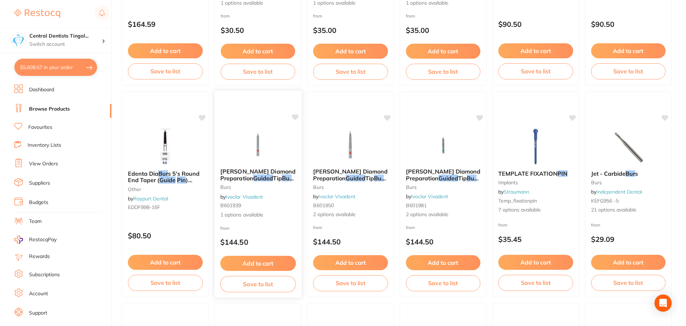
click at [258, 138] on img at bounding box center [257, 144] width 47 height 36
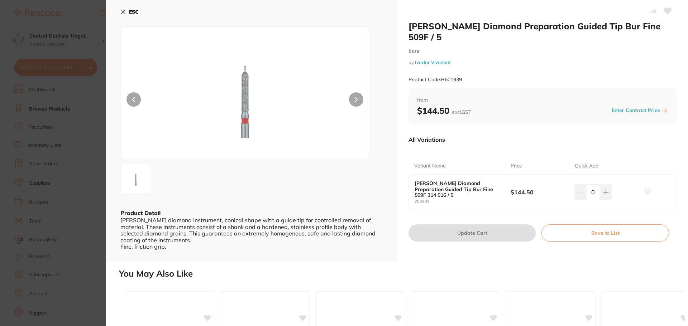
click at [129, 7] on button "ESC" at bounding box center [129, 12] width 18 height 12
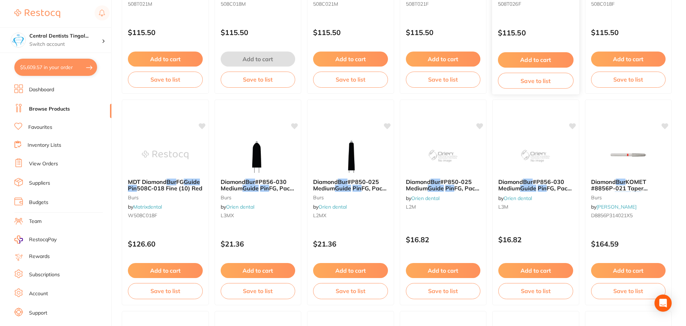
scroll to position [107, 0]
